Goal: Obtain resource: Obtain resource

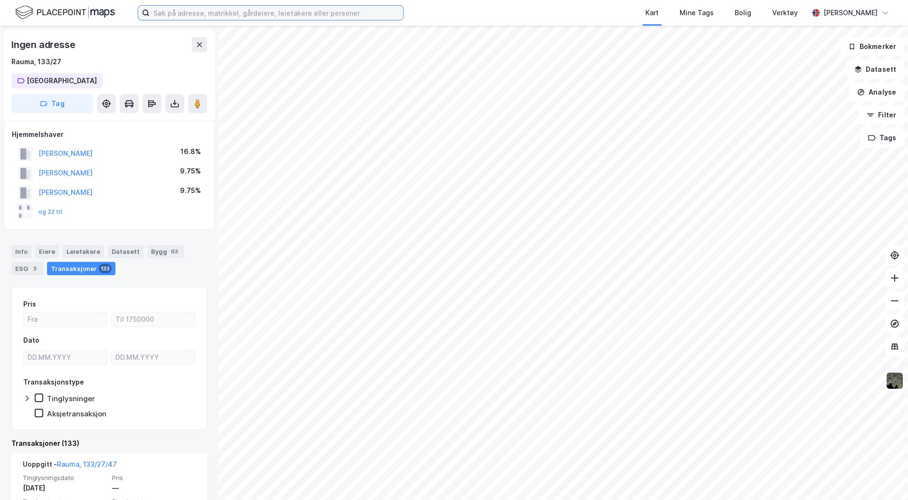
click at [165, 12] on input at bounding box center [277, 13] width 254 height 14
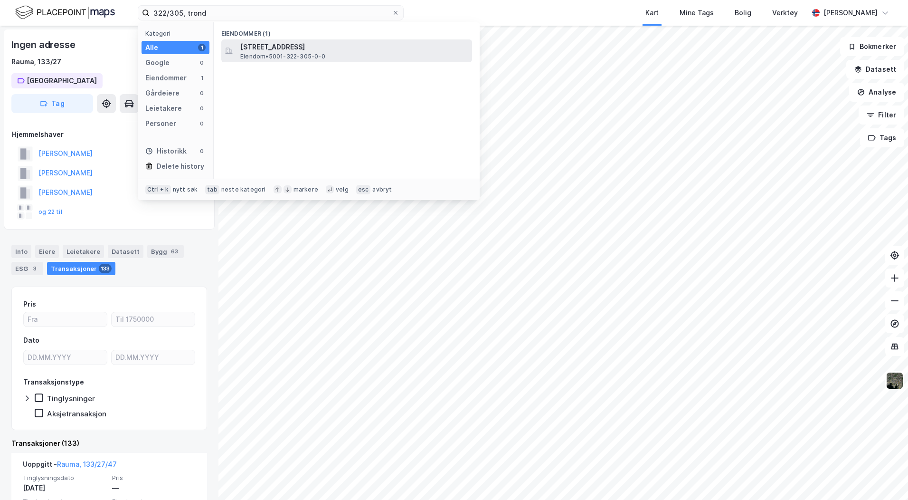
click at [248, 45] on span "[STREET_ADDRESS]" at bounding box center [354, 46] width 228 height 11
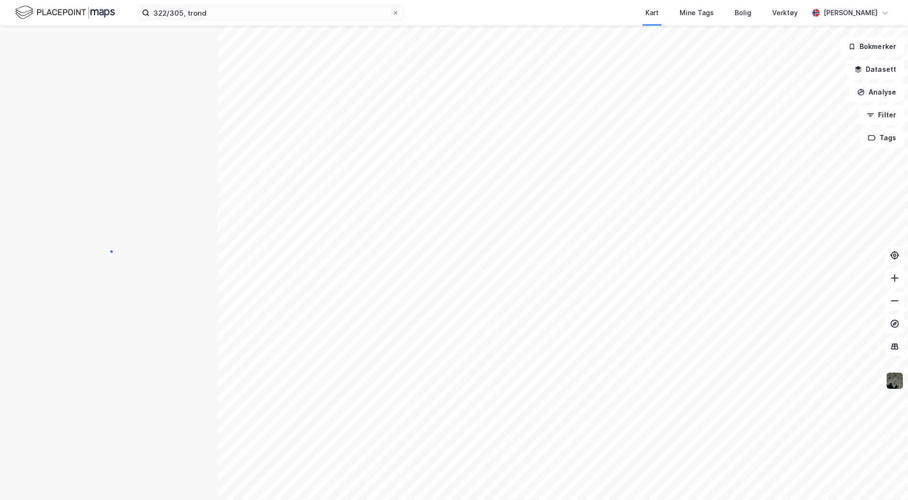
scroll to position [48, 0]
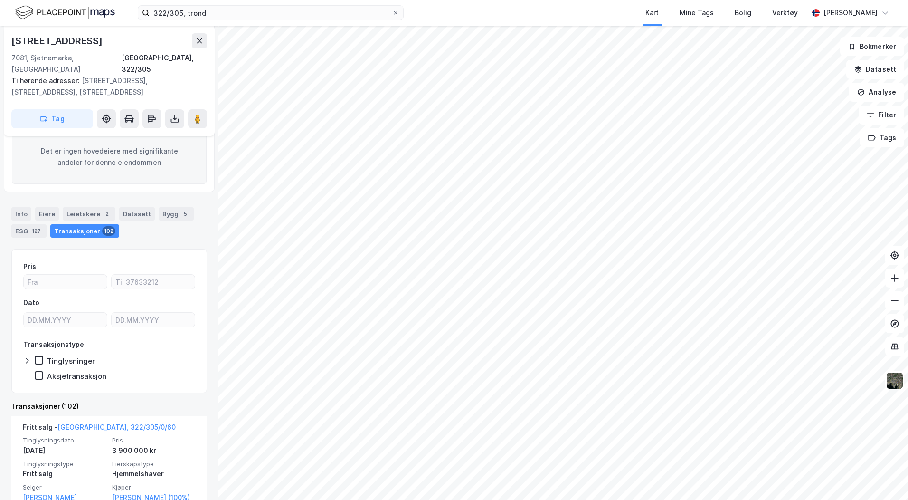
scroll to position [191, 0]
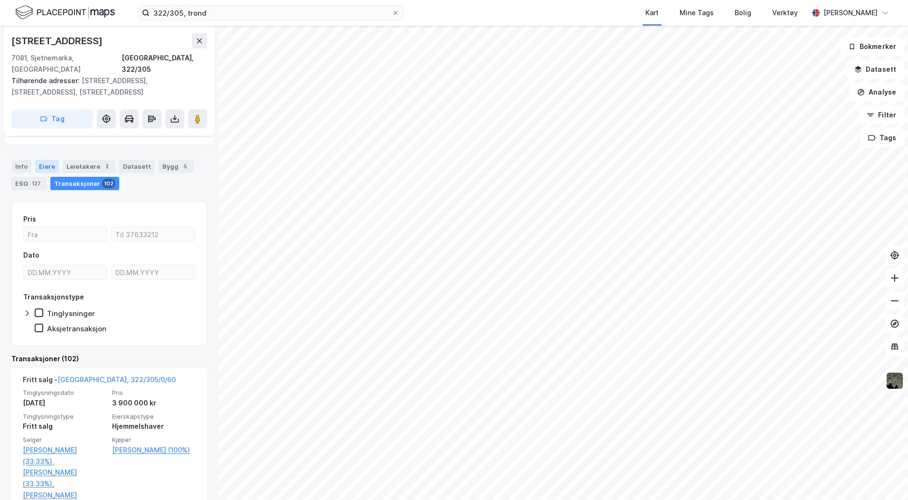
click at [41, 160] on div "Eiere" at bounding box center [47, 166] width 24 height 13
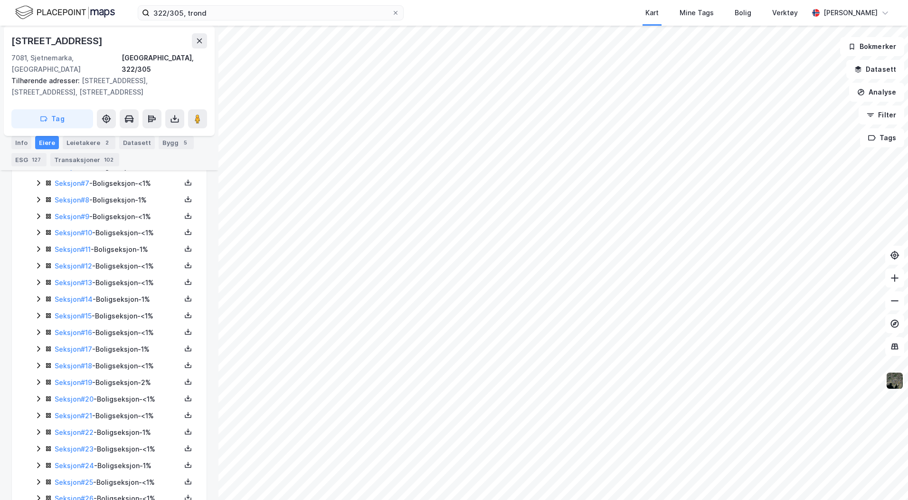
scroll to position [428, 0]
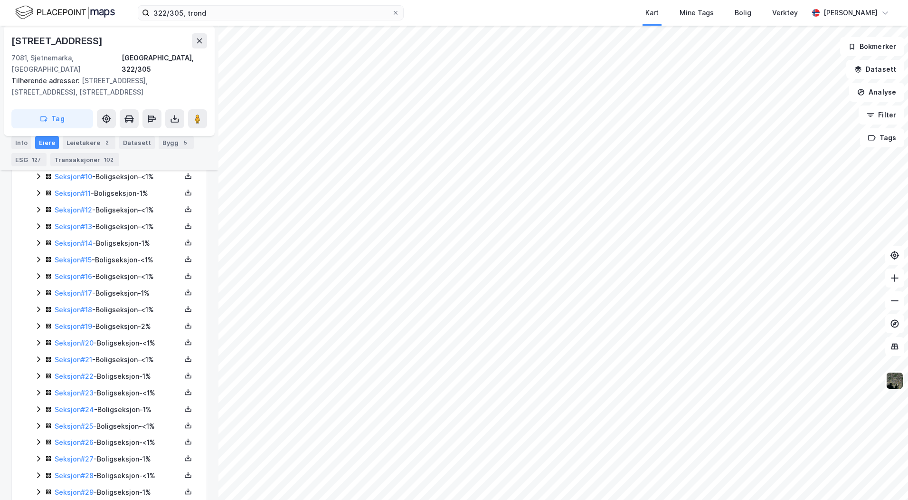
click at [38, 406] on icon at bounding box center [38, 409] width 3 height 6
click at [184, 405] on icon at bounding box center [188, 409] width 8 height 8
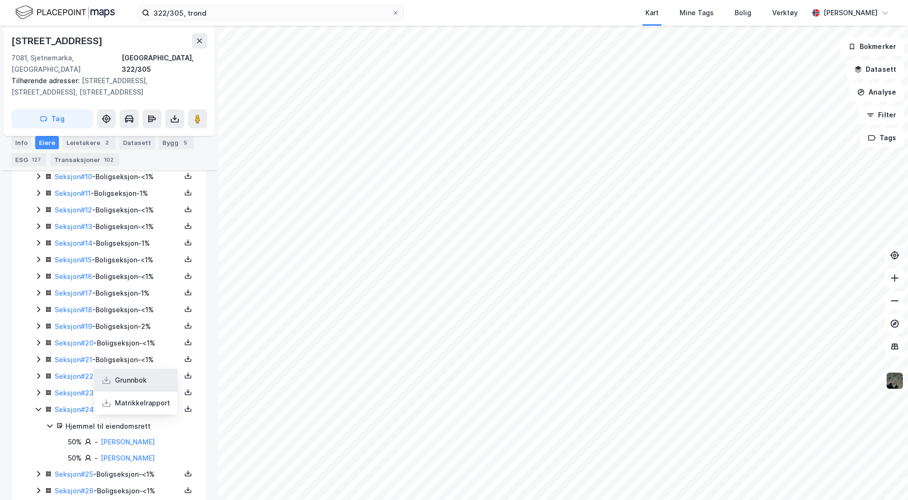
click at [153, 375] on div "Grunnbok" at bounding box center [136, 380] width 84 height 23
click at [50, 422] on icon at bounding box center [50, 426] width 8 height 8
click at [41, 404] on div "Seksjon # 24 - Boligseksjon - 1%" at bounding box center [115, 410] width 161 height 12
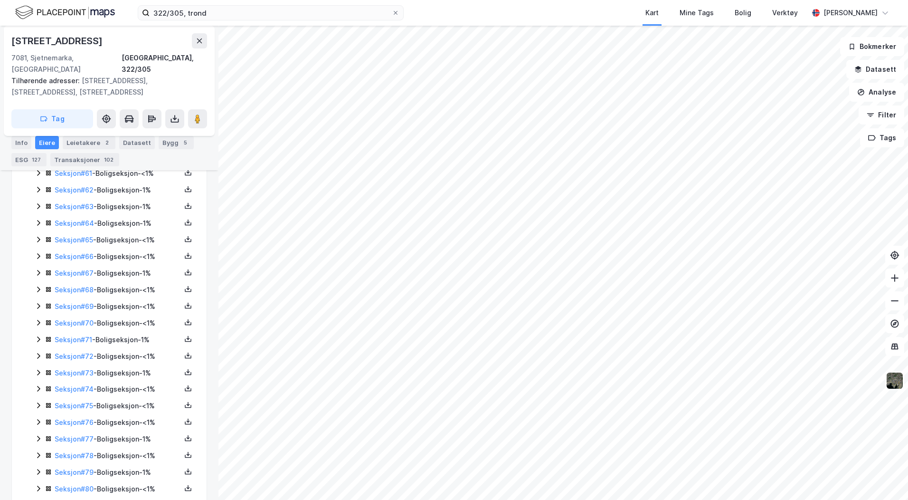
scroll to position [1351, 0]
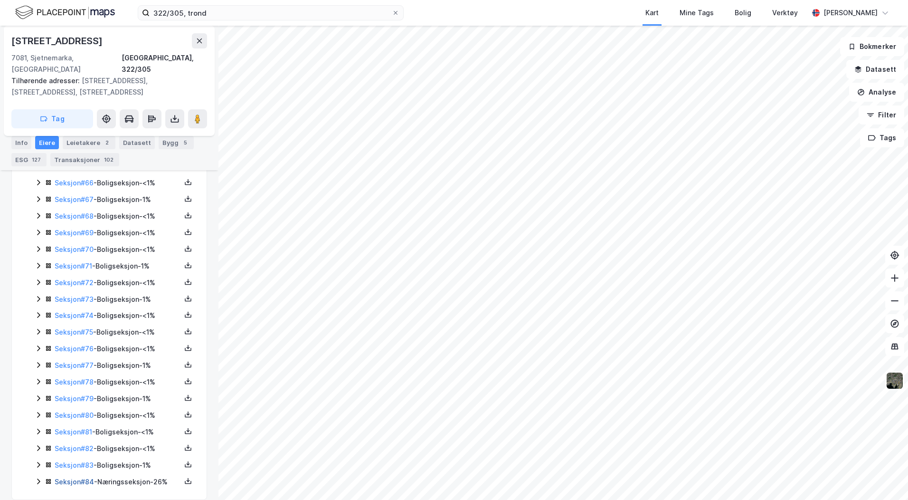
click at [78, 478] on link "Seksjon # 84" at bounding box center [74, 482] width 39 height 8
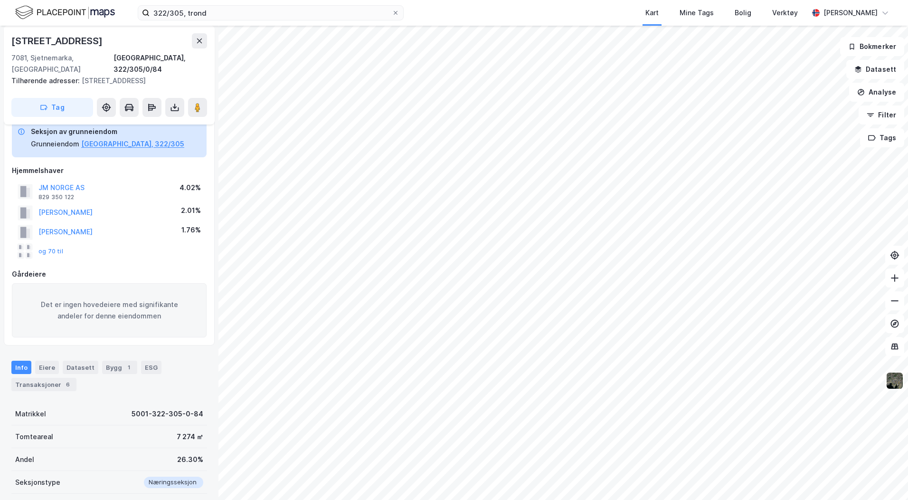
scroll to position [36, 0]
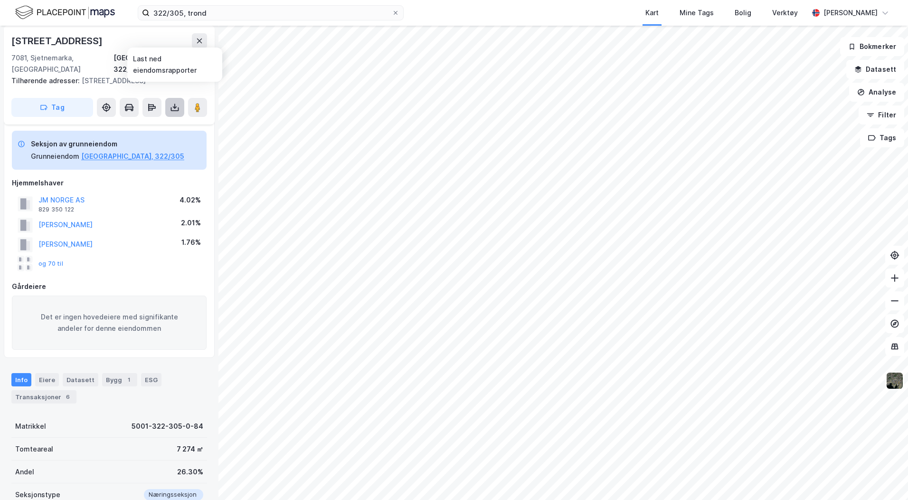
click at [176, 103] on icon at bounding box center [175, 108] width 10 height 10
click at [170, 119] on div "Last ned grunnbok" at bounding box center [133, 126] width 101 height 15
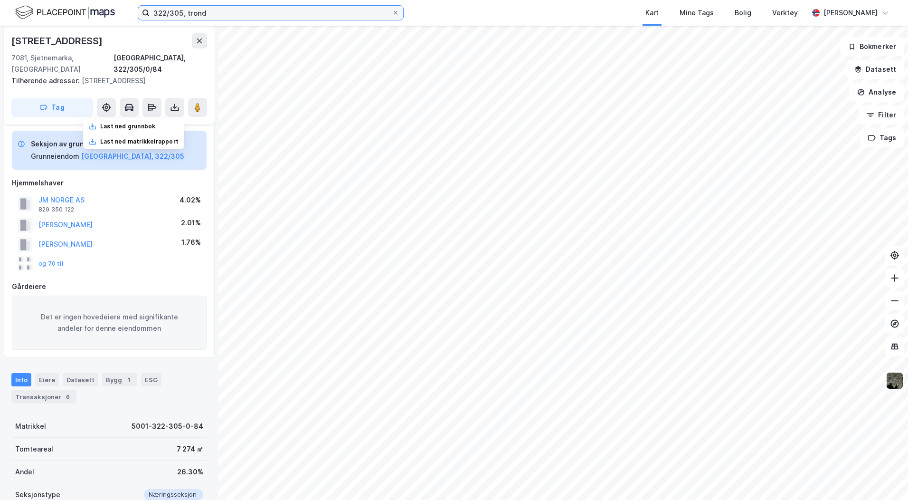
click at [229, 16] on input "322/305, trond" at bounding box center [271, 13] width 242 height 14
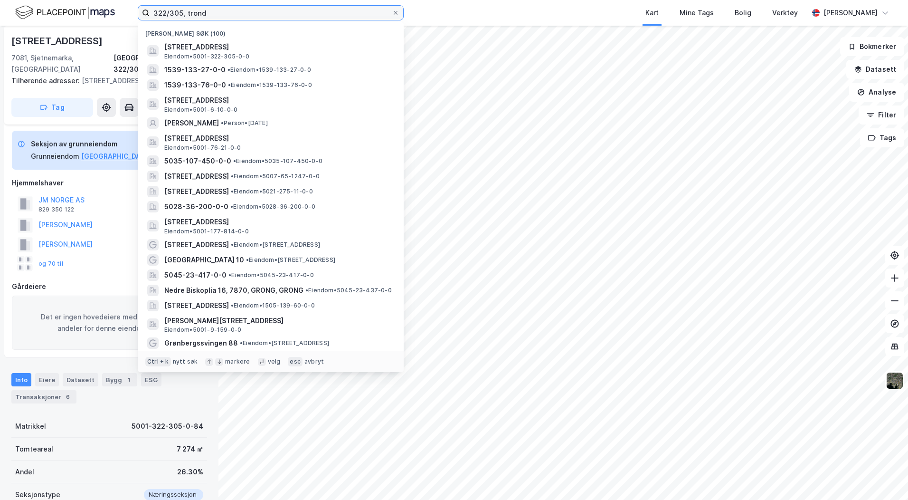
click at [229, 16] on input "322/305, trond" at bounding box center [271, 13] width 242 height 14
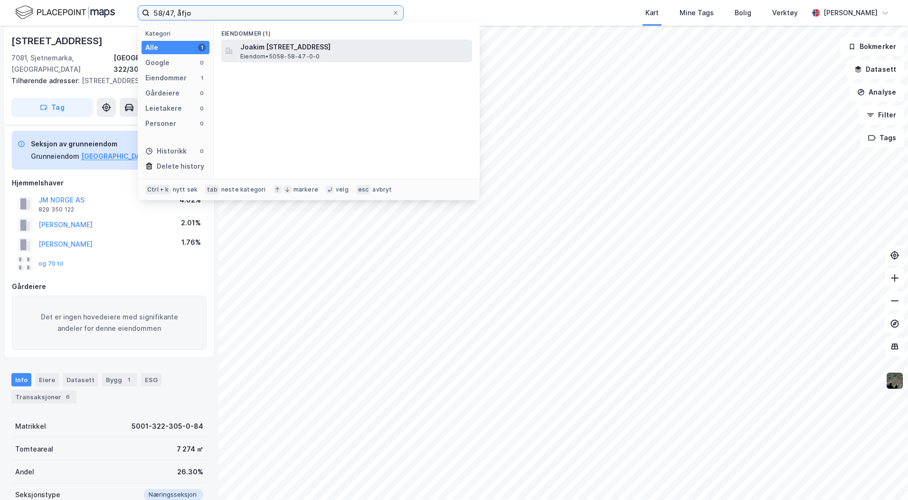
type input "58/47, åfjo"
click at [289, 45] on span "Joakim [STREET_ADDRESS]" at bounding box center [354, 46] width 228 height 11
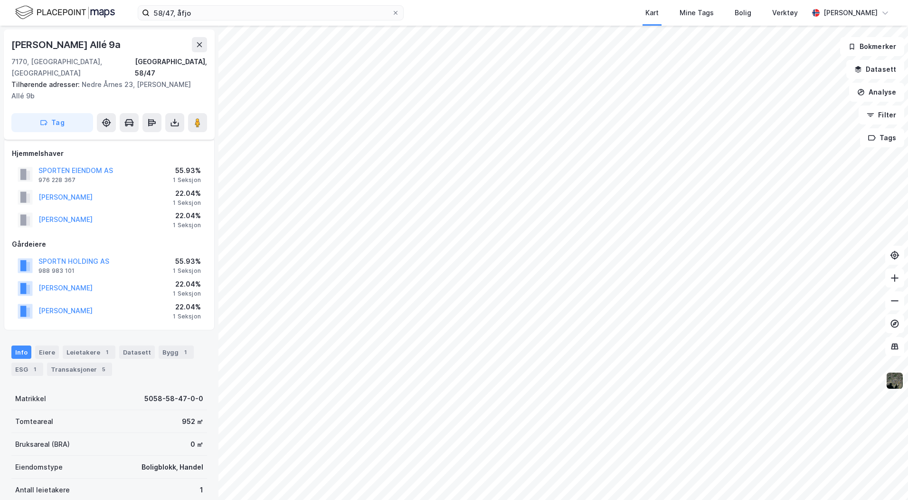
scroll to position [36, 0]
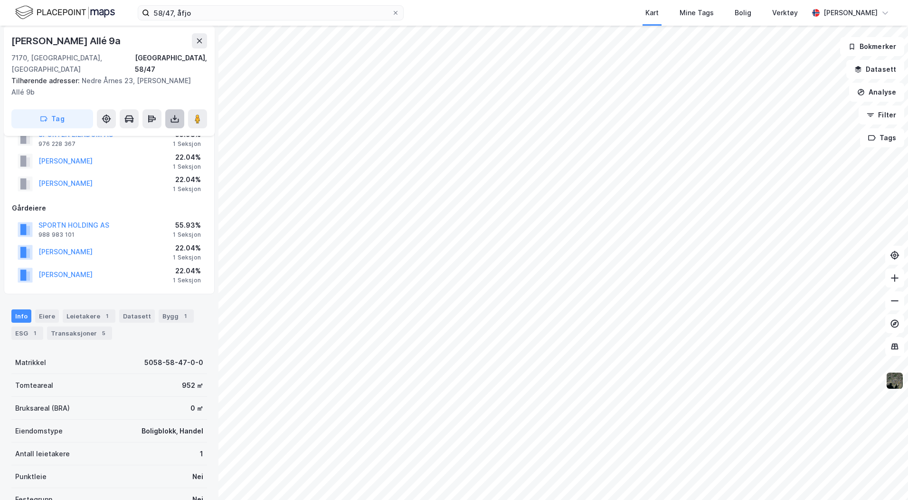
click at [179, 114] on icon at bounding box center [175, 119] width 10 height 10
click at [166, 130] on div "Last ned grunnbok" at bounding box center [133, 137] width 101 height 15
click at [50, 309] on div "Eiere" at bounding box center [47, 315] width 24 height 13
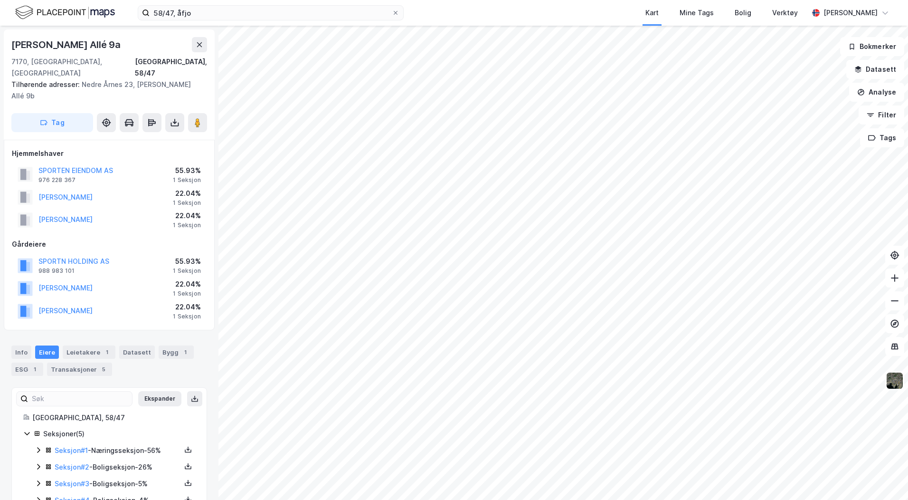
scroll to position [35, 0]
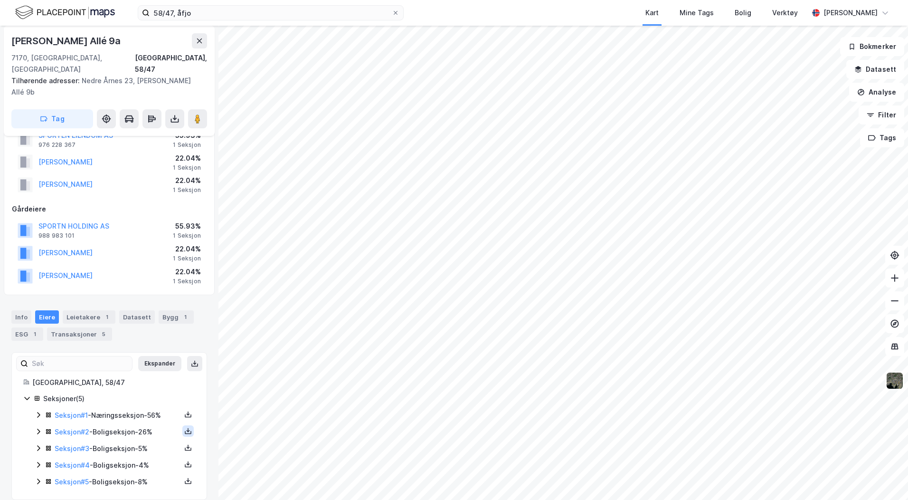
click at [184, 427] on icon at bounding box center [188, 431] width 8 height 8
click at [148, 391] on div "Grunnbok" at bounding box center [136, 402] width 84 height 23
click at [188, 444] on icon at bounding box center [188, 446] width 1 height 4
click at [153, 408] on div "Grunnbok" at bounding box center [136, 419] width 84 height 23
